Goal: Obtain resource: Obtain resource

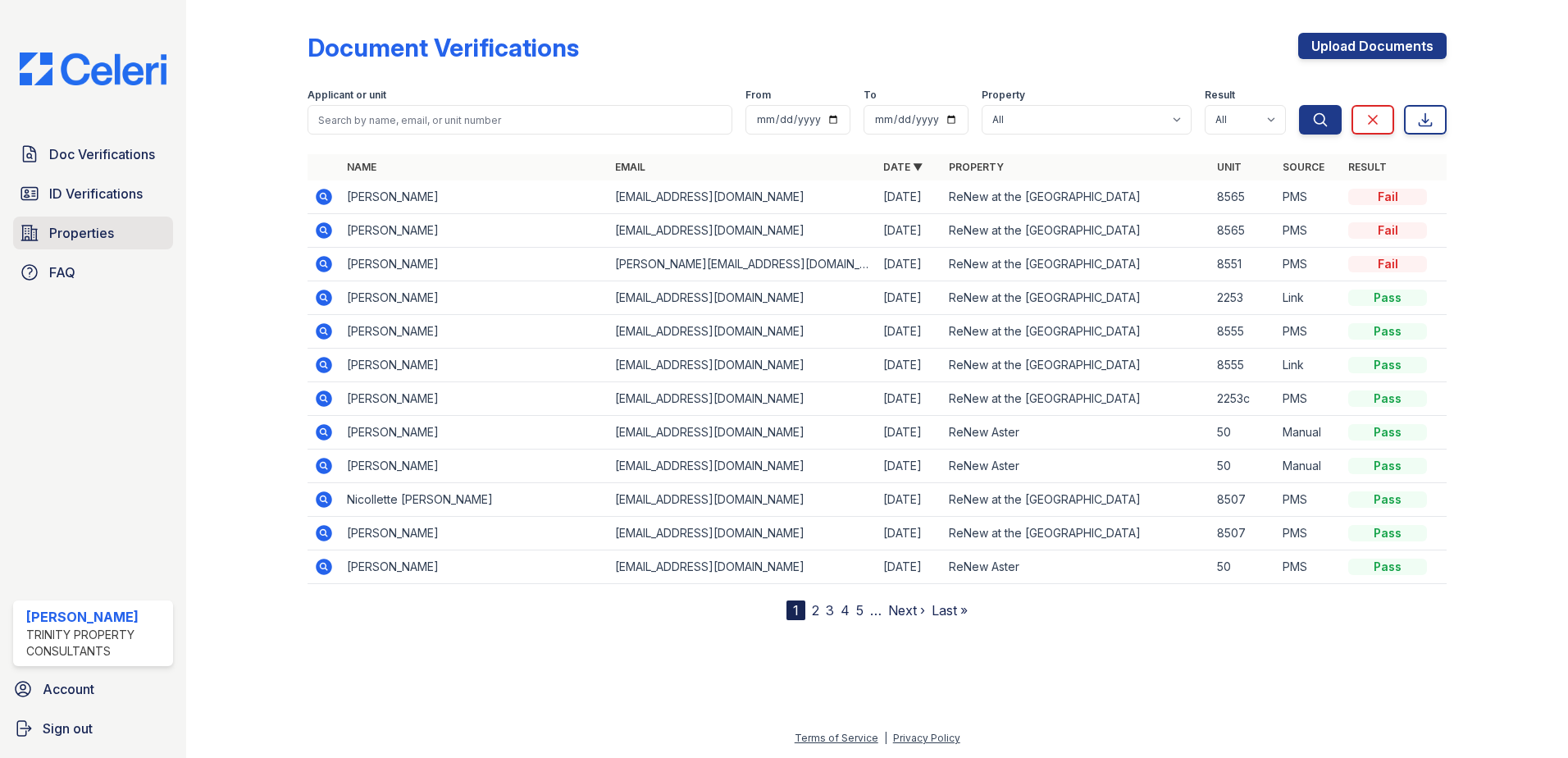
click at [88, 239] on span "Properties" at bounding box center [81, 232] width 65 height 19
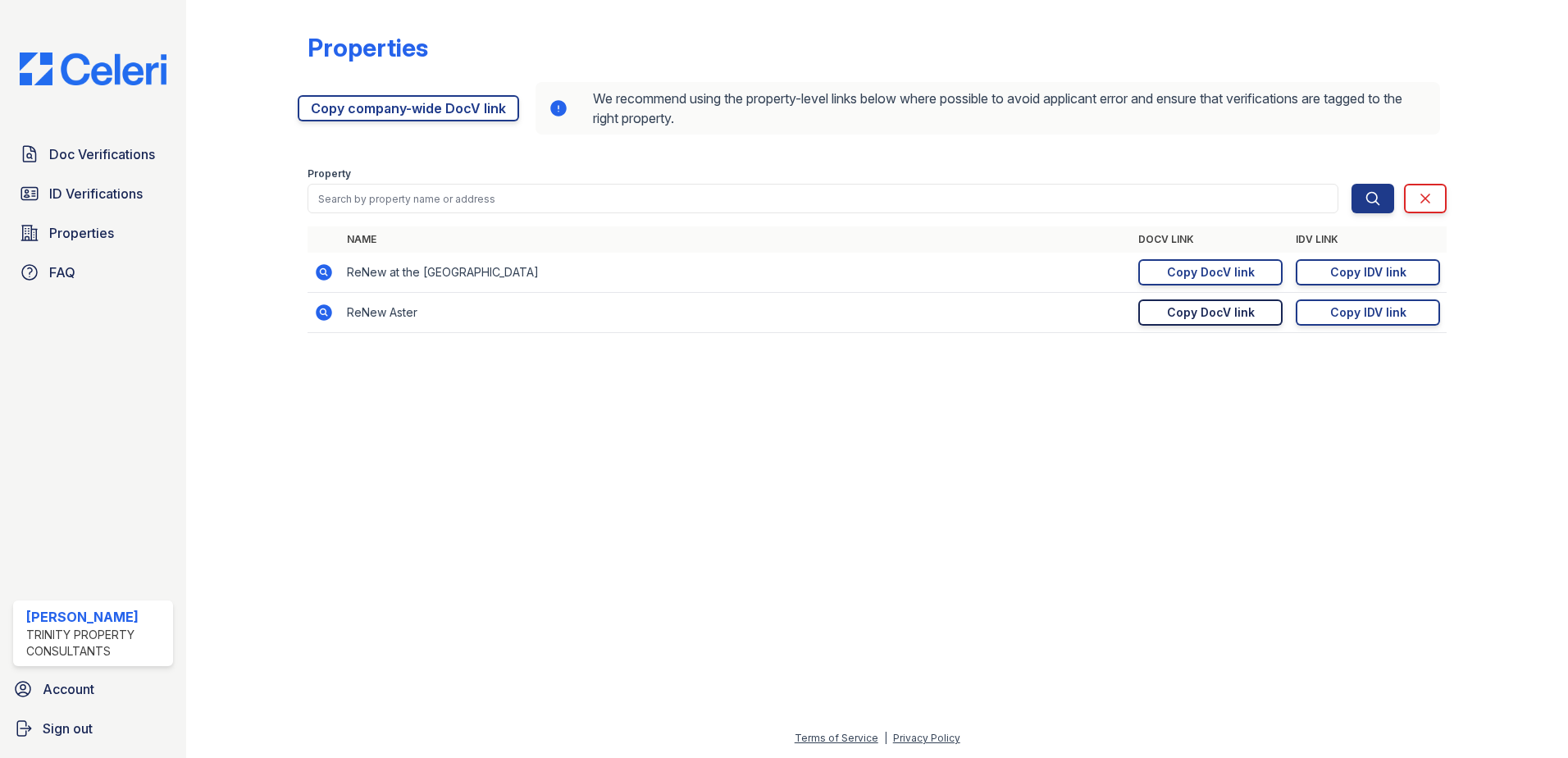
click at [1225, 315] on div "Copy DocV link" at bounding box center [1210, 312] width 87 height 16
click at [1354, 312] on div "Copy IDV link" at bounding box center [1368, 312] width 77 height 16
click at [104, 185] on span "ID Verifications" at bounding box center [95, 193] width 93 height 19
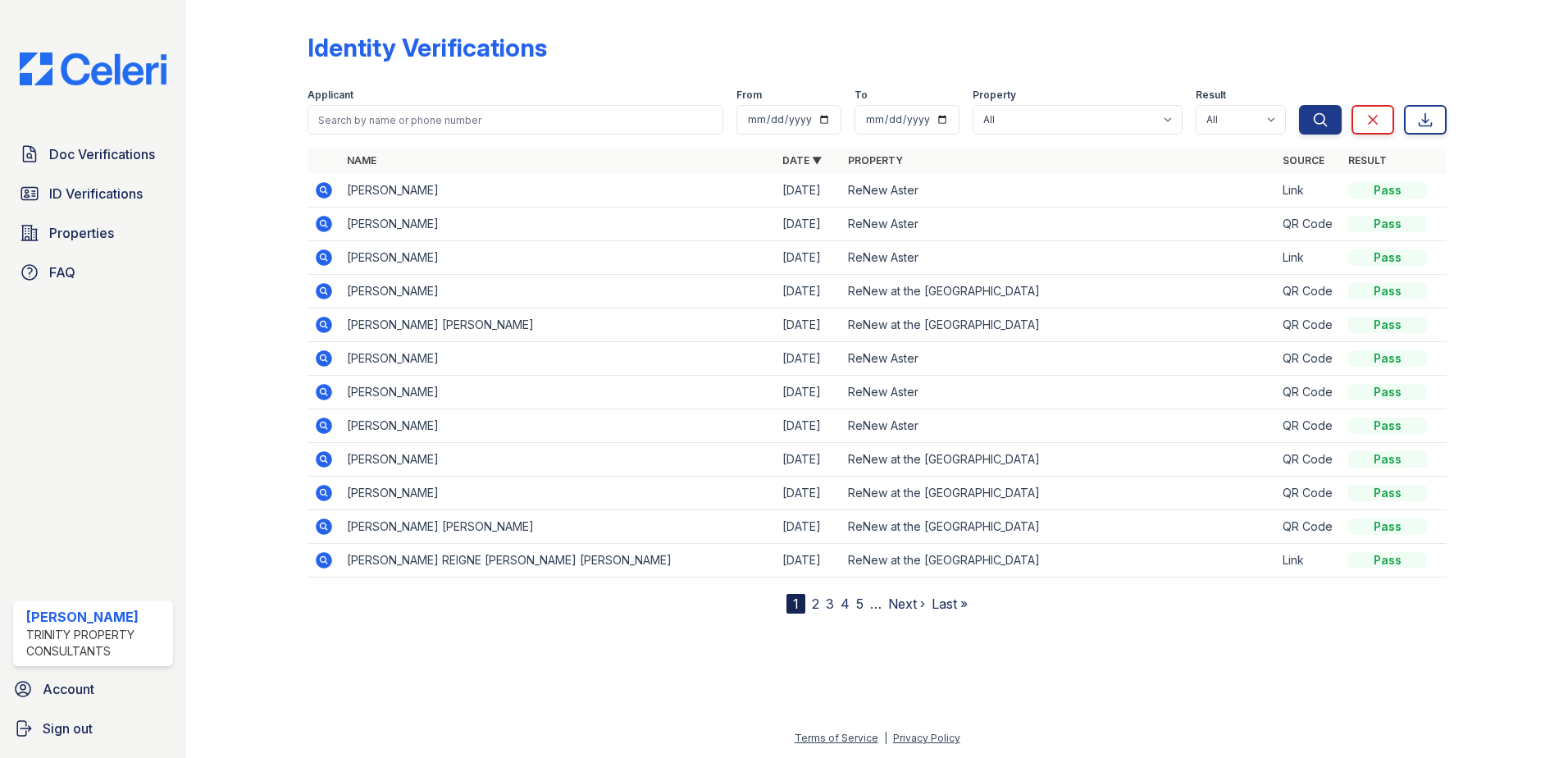
click at [325, 192] on icon at bounding box center [323, 189] width 19 height 19
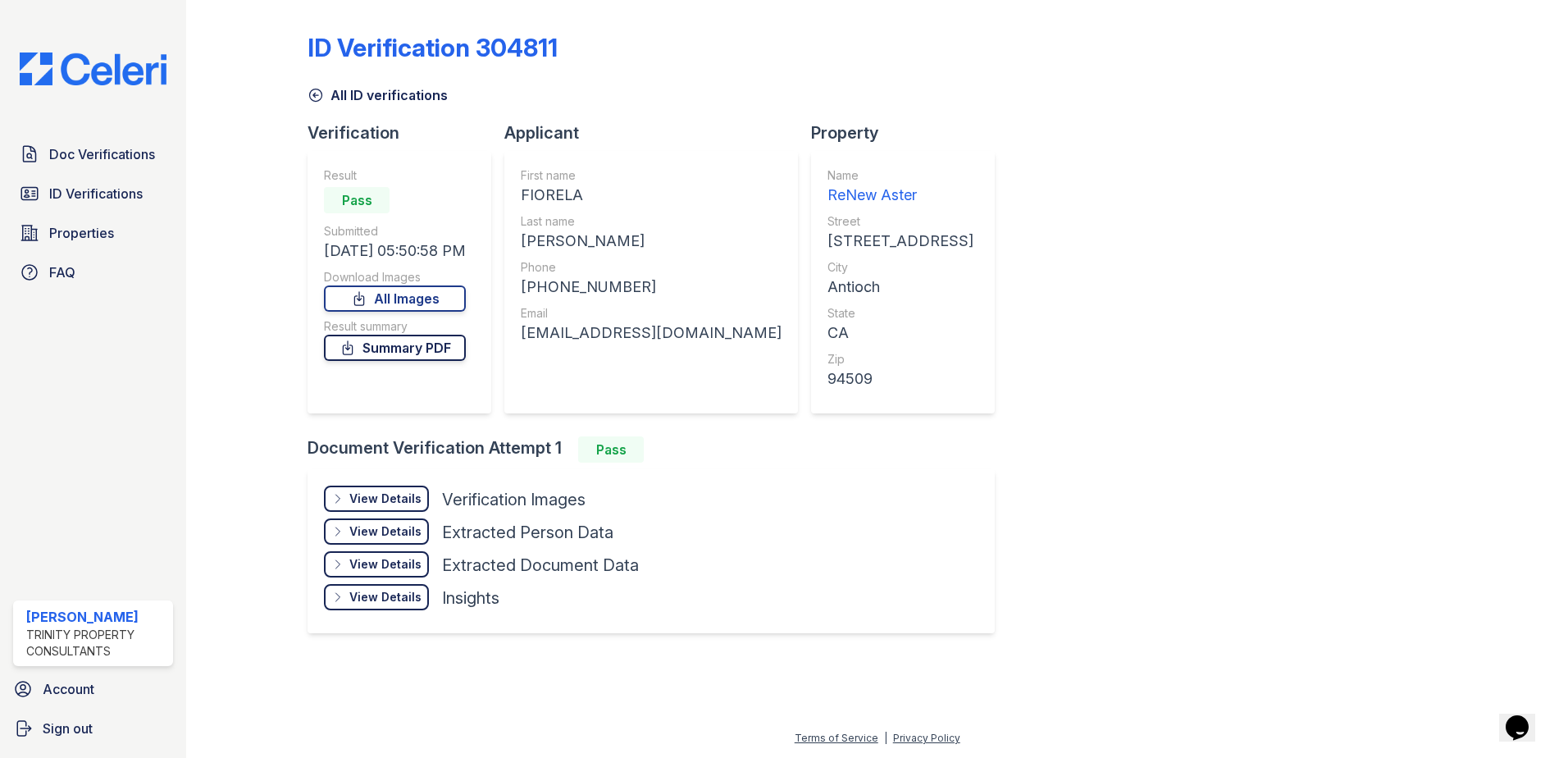
click at [398, 352] on link "Summary PDF" at bounding box center [395, 347] width 142 height 26
click at [405, 498] on div "View Details" at bounding box center [385, 498] width 72 height 16
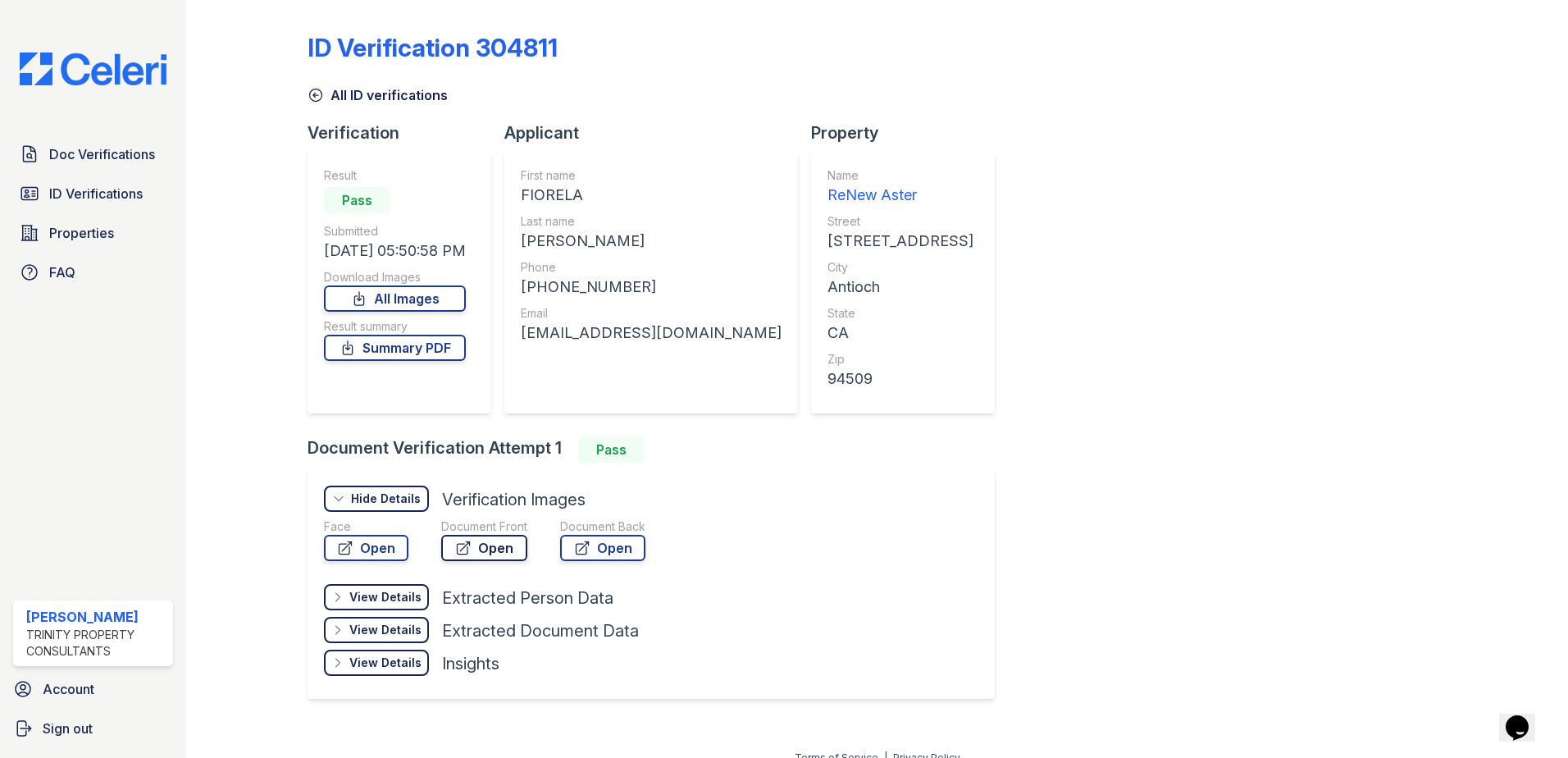
click at [494, 546] on link "Open" at bounding box center [484, 548] width 86 height 26
